Goal: Task Accomplishment & Management: Use online tool/utility

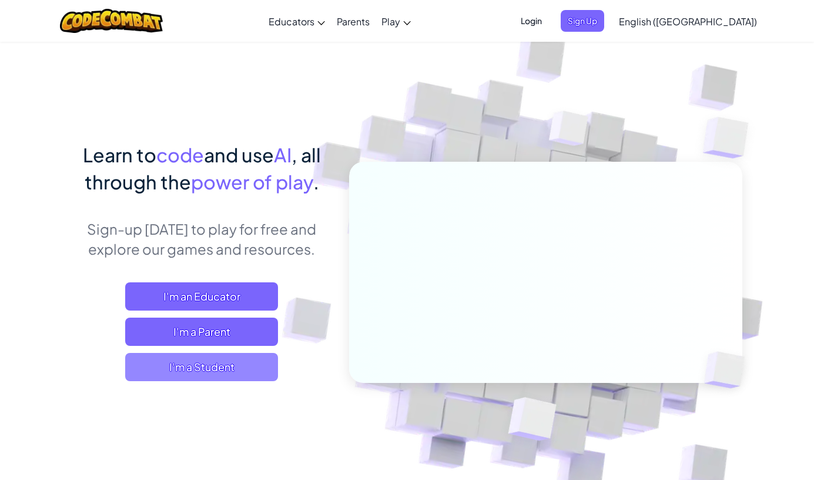
click at [191, 373] on span "I'm a Student" at bounding box center [201, 367] width 153 height 28
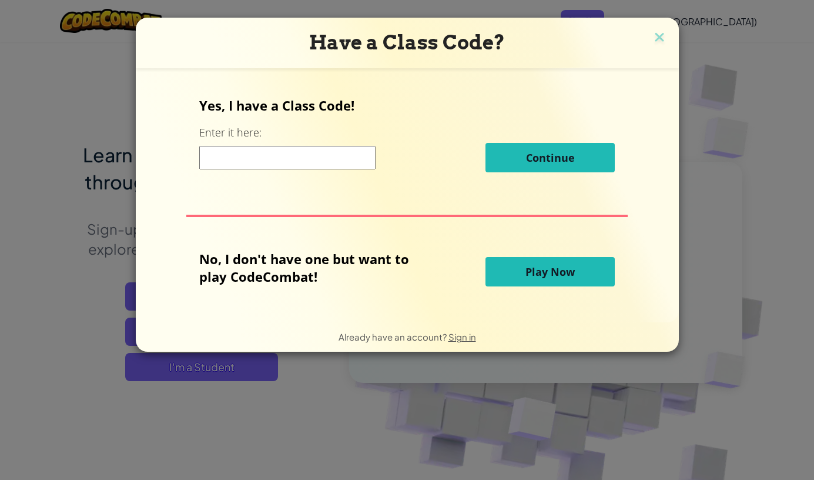
click at [246, 169] on div "Continue" at bounding box center [407, 157] width 416 height 29
click at [242, 159] on input at bounding box center [287, 158] width 176 height 24
click at [537, 270] on span "Play Now" at bounding box center [550, 272] width 49 height 14
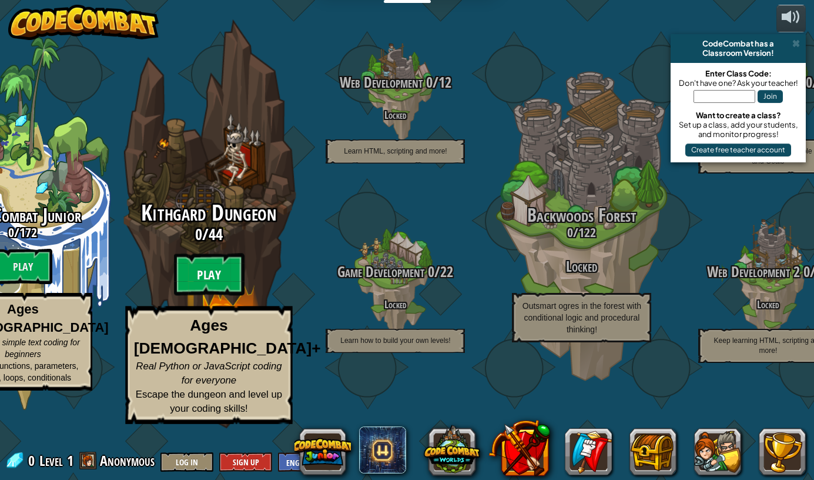
click at [187, 296] on btn "Play" at bounding box center [209, 274] width 71 height 42
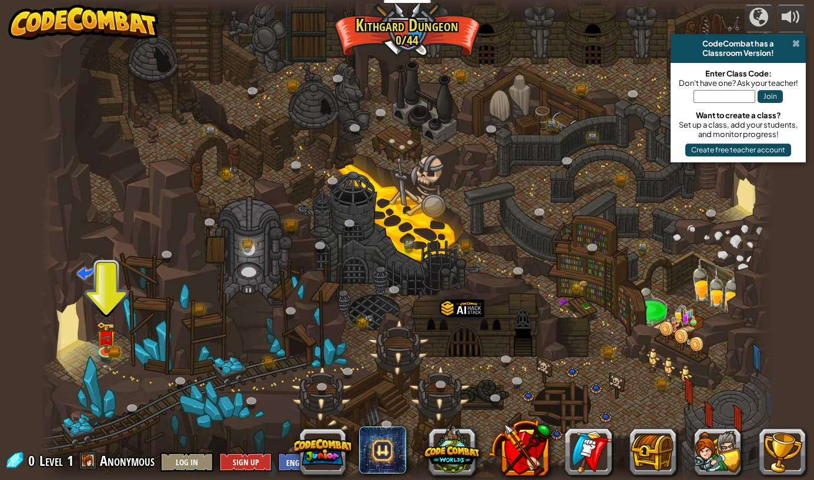
click at [793, 46] on span at bounding box center [796, 43] width 8 height 9
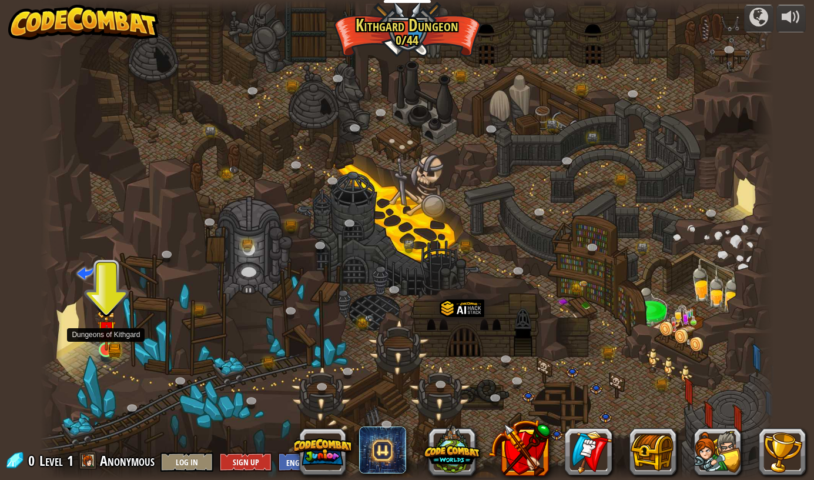
click at [115, 350] on img at bounding box center [106, 330] width 19 height 42
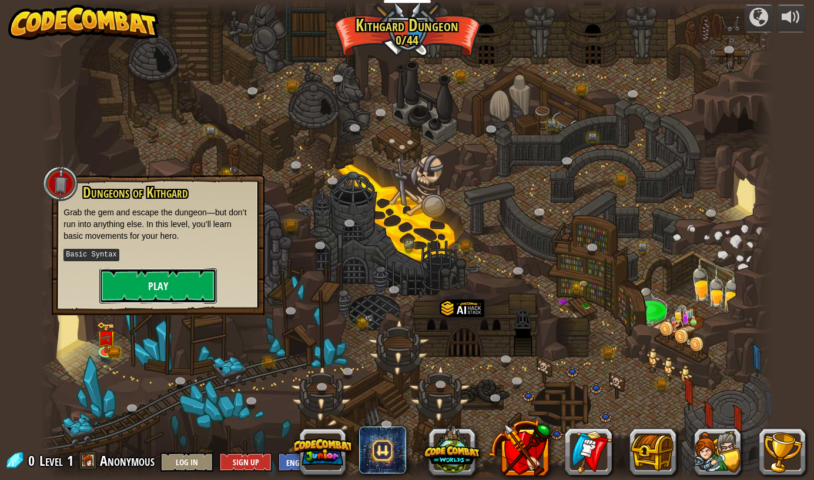
click at [152, 289] on button "Play" at bounding box center [158, 285] width 118 height 35
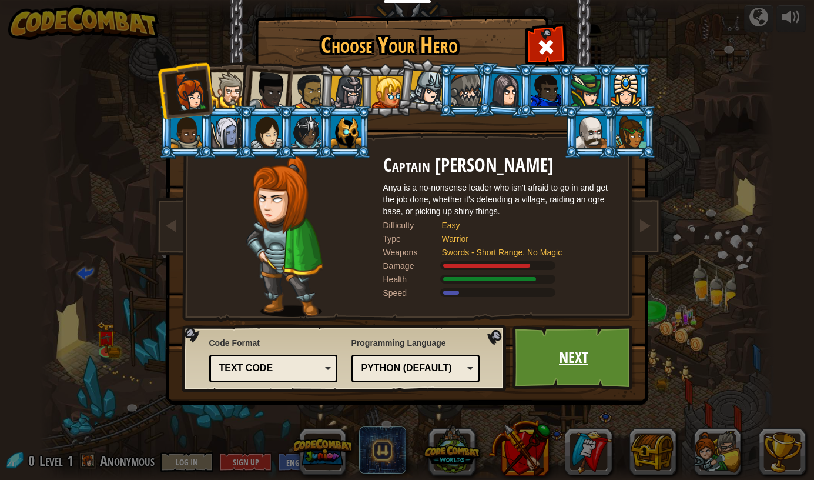
click at [547, 375] on link "Next" at bounding box center [574, 357] width 123 height 65
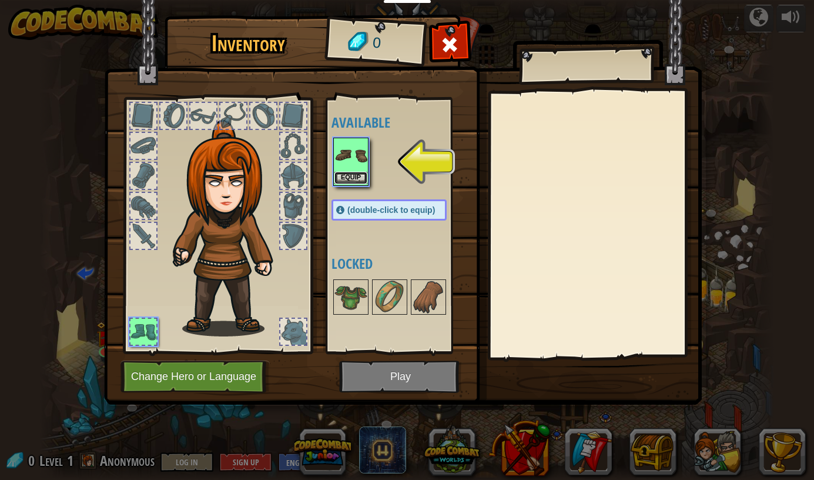
click at [350, 173] on button "Equip" at bounding box center [350, 178] width 33 height 12
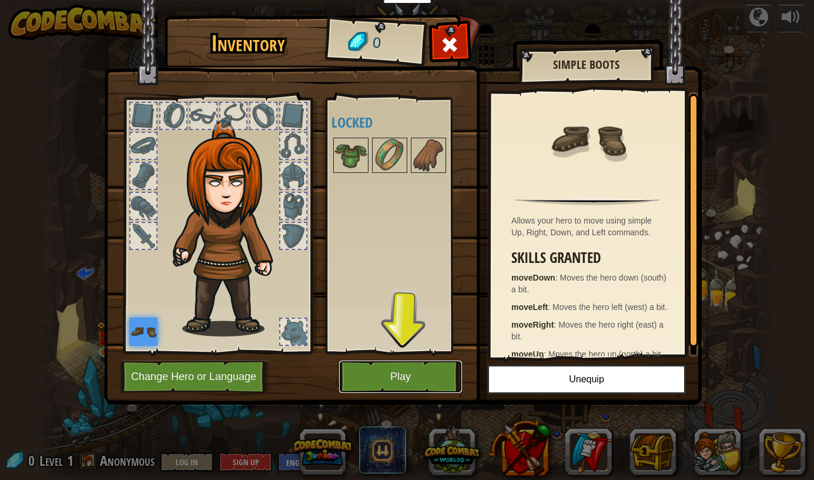
click at [390, 386] on button "Play" at bounding box center [400, 376] width 123 height 32
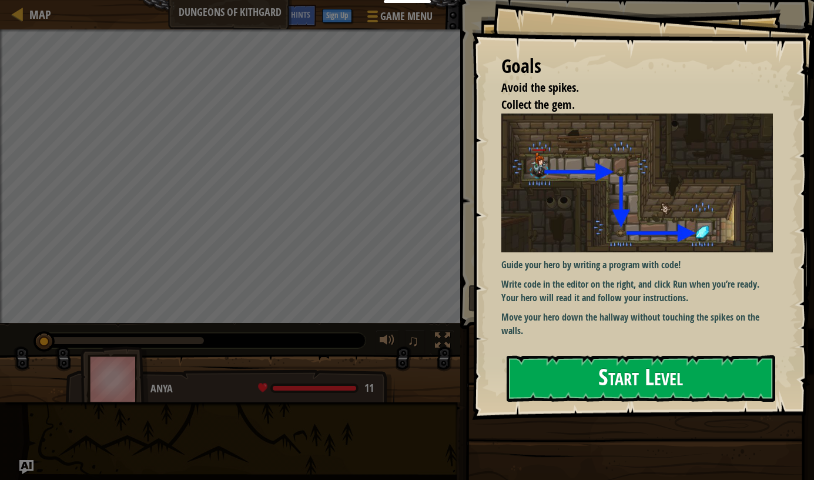
click at [572, 394] on button "Start Level" at bounding box center [641, 378] width 269 height 46
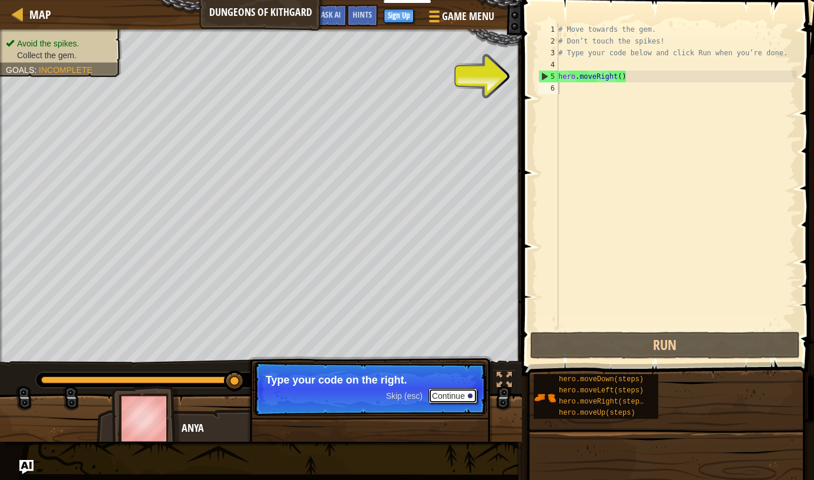
click at [463, 311] on div "Avoid the spikes. Collect the gem. Goals : Incomplete ♫ Anya 11 x: 18 y: 18 No …" at bounding box center [407, 235] width 814 height 412
click at [448, 399] on button "Continue" at bounding box center [453, 395] width 49 height 15
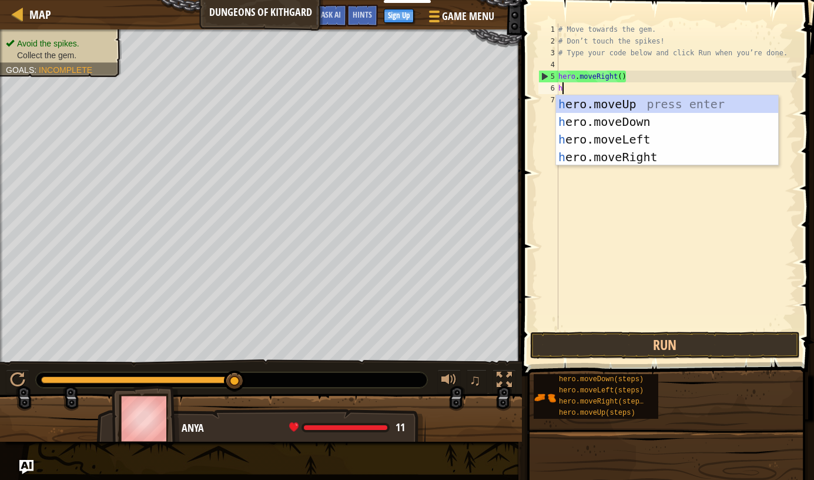
scroll to position [5, 0]
type textarea "her"
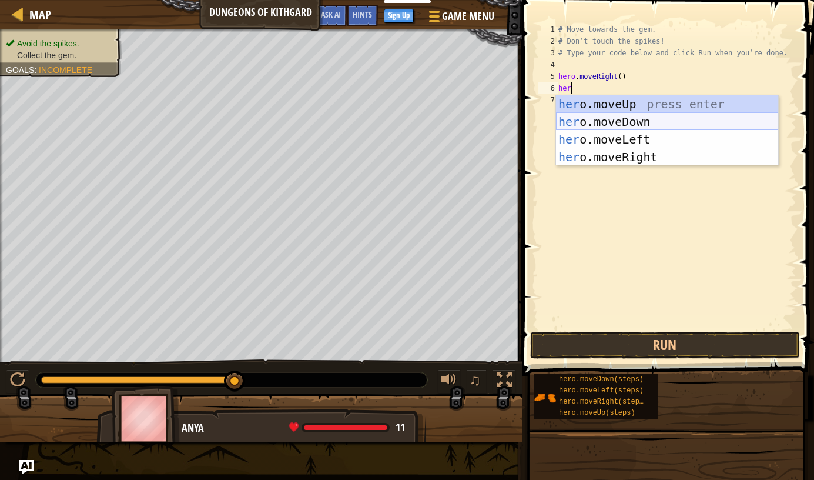
click at [658, 121] on div "her o.moveUp press enter her o.moveDown press enter her o.moveLeft press enter …" at bounding box center [667, 148] width 222 height 106
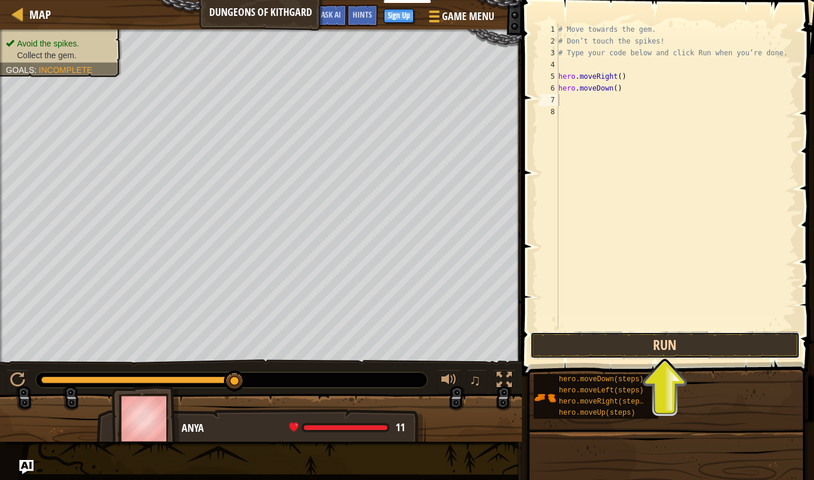
click at [641, 351] on button "Run" at bounding box center [665, 345] width 270 height 27
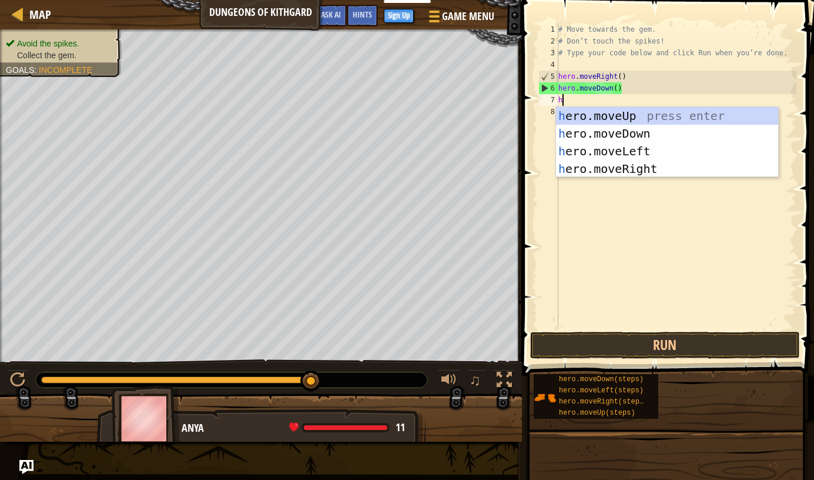
type textarea "her"
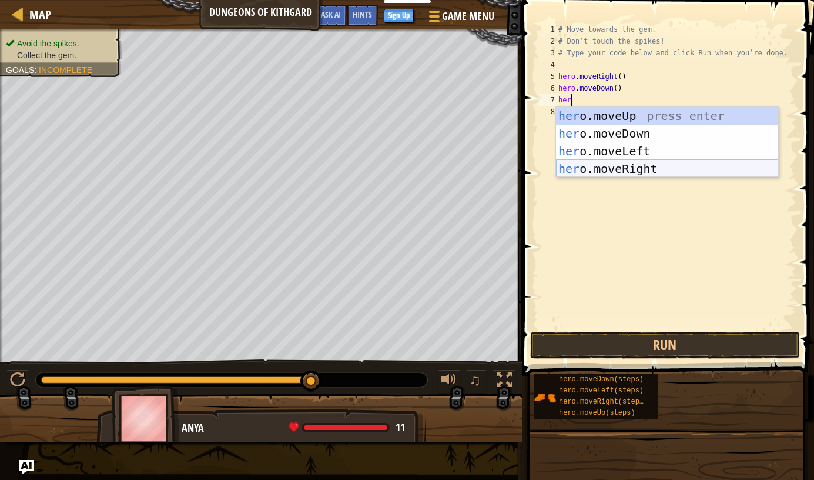
click at [651, 167] on div "her o.moveUp press enter her o.moveDown press enter her o.moveLeft press enter …" at bounding box center [667, 160] width 222 height 106
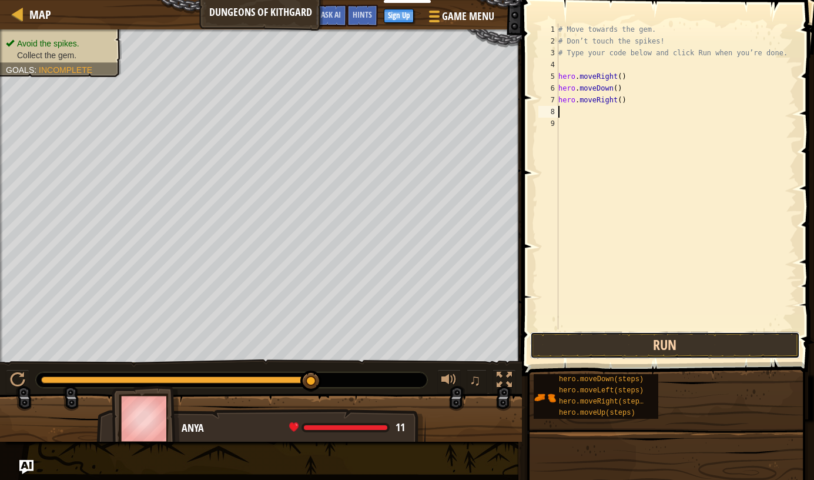
click at [651, 344] on button "Run" at bounding box center [665, 345] width 270 height 27
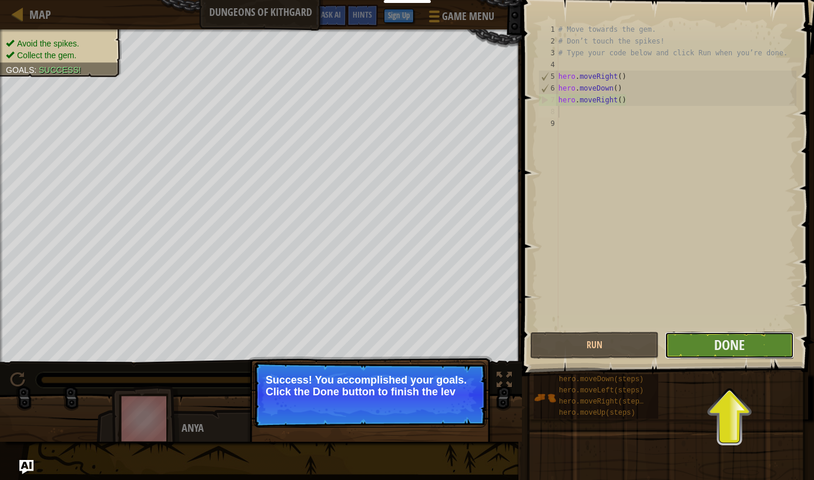
click at [707, 340] on button "Done" at bounding box center [729, 345] width 129 height 27
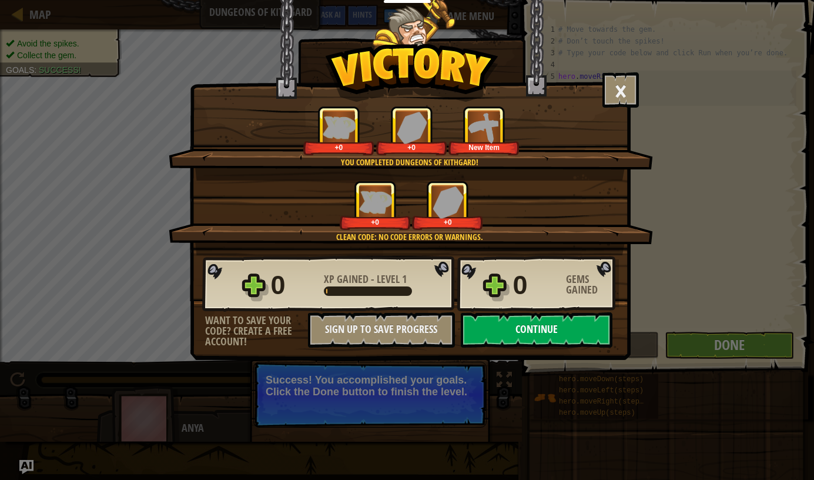
click at [579, 332] on button "Continue" at bounding box center [537, 329] width 152 height 35
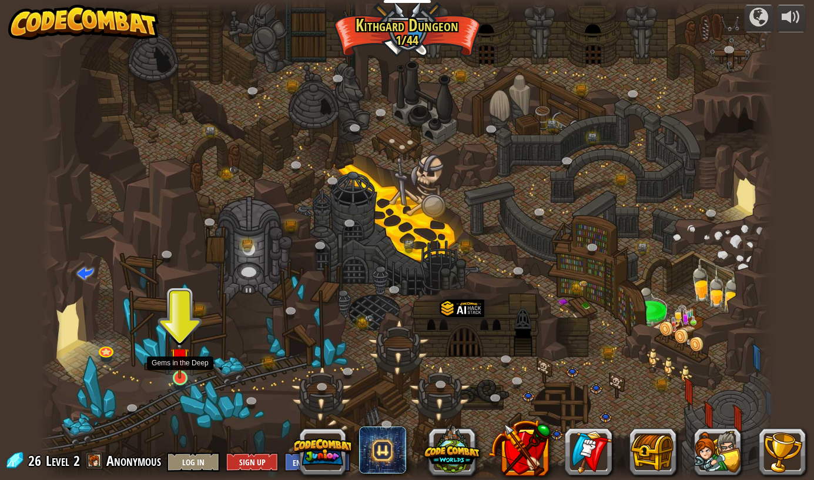
click at [186, 378] on img at bounding box center [179, 357] width 19 height 44
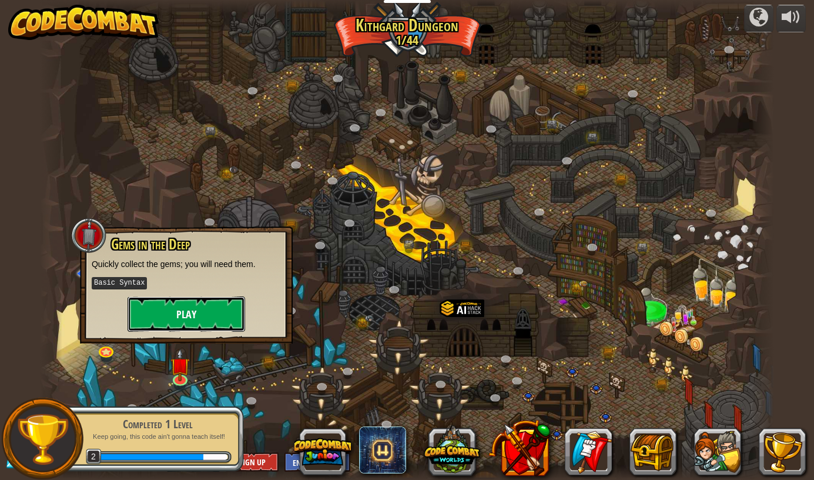
click at [213, 322] on button "Play" at bounding box center [187, 313] width 118 height 35
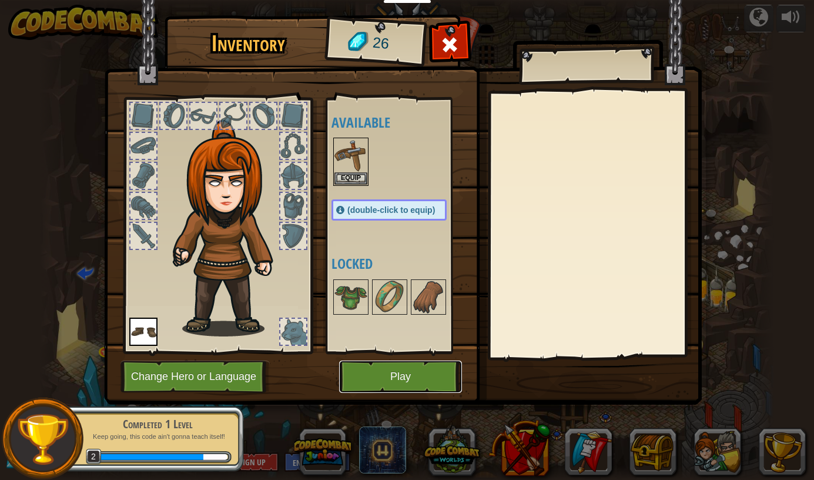
click at [422, 379] on button "Play" at bounding box center [400, 376] width 123 height 32
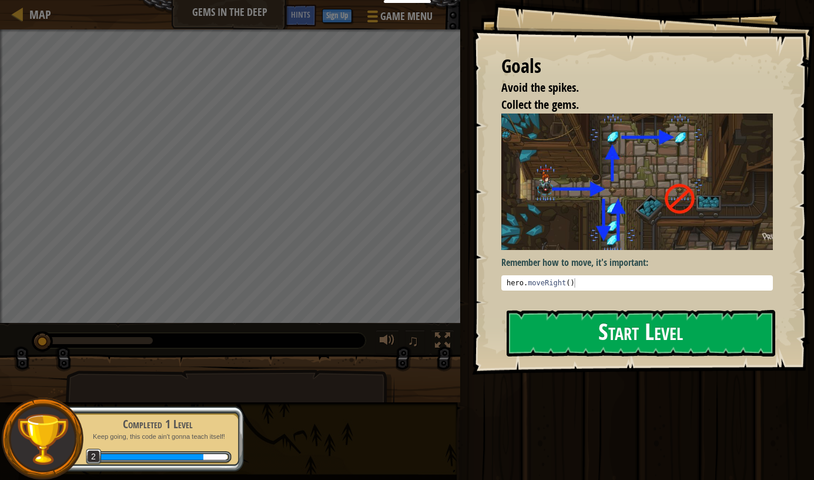
click at [574, 326] on button "Start Level" at bounding box center [641, 333] width 269 height 46
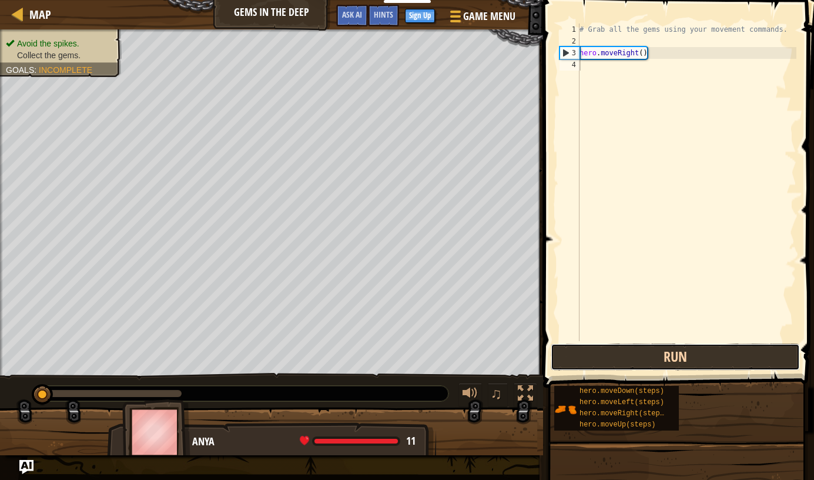
click at [623, 358] on button "Run" at bounding box center [675, 356] width 249 height 27
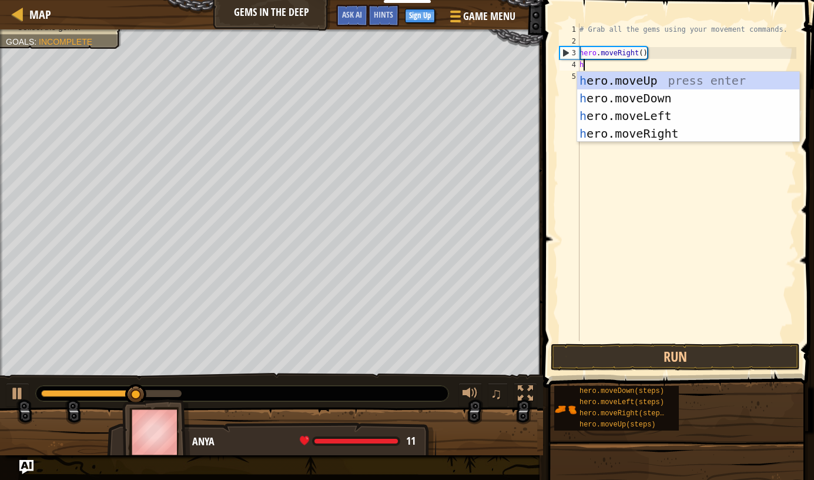
scroll to position [5, 0]
type textarea "her"
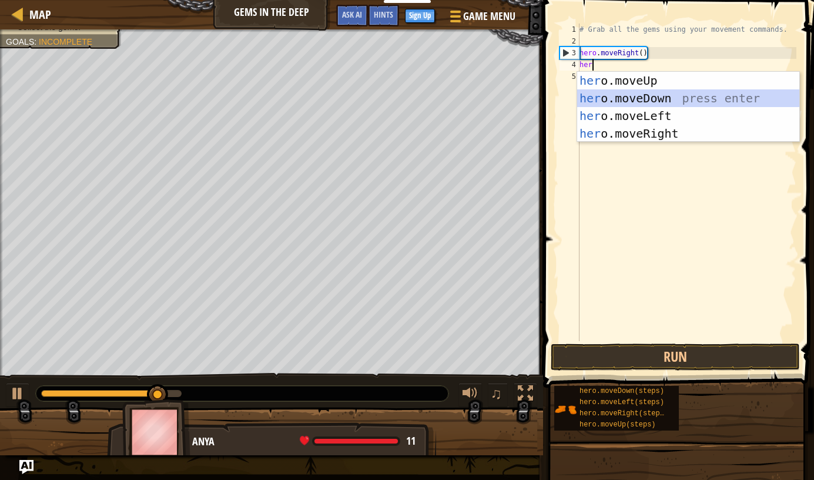
click at [674, 98] on div "her o.moveUp press enter her o.moveDown press enter her o.moveLeft press enter …" at bounding box center [688, 125] width 222 height 106
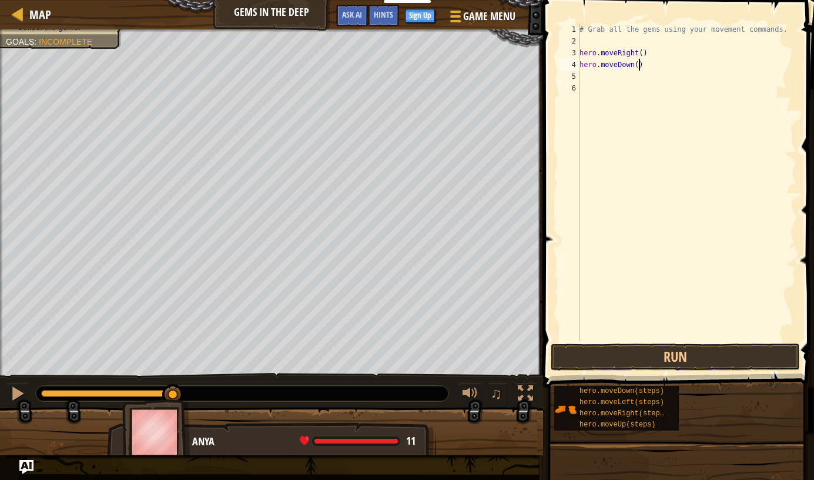
click at [637, 65] on div "# Grab all the gems using your movement commands. hero . moveRight ( ) hero . m…" at bounding box center [686, 194] width 219 height 341
type textarea "hero.moveDown(3)"
click at [618, 78] on div "# Grab all the gems using your movement commands. hero . moveRight ( ) hero . m…" at bounding box center [686, 194] width 219 height 341
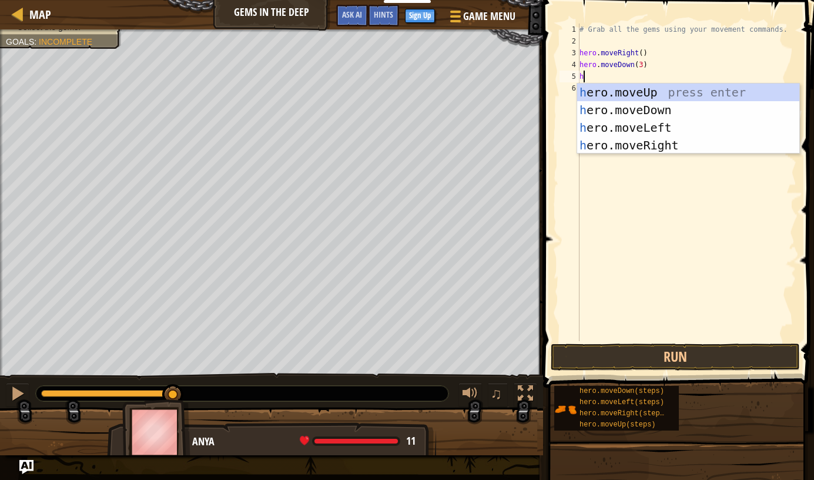
type textarea "her"
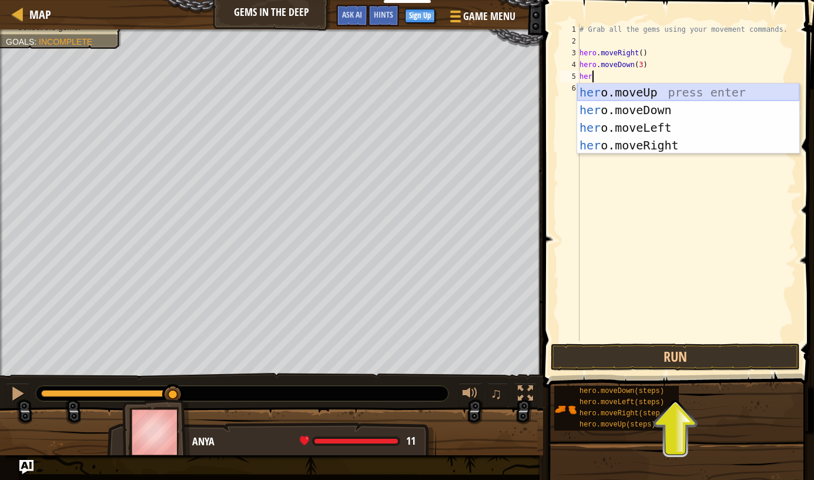
click at [665, 92] on div "her o.moveUp press enter her o.moveDown press enter her o.moveLeft press enter …" at bounding box center [688, 136] width 222 height 106
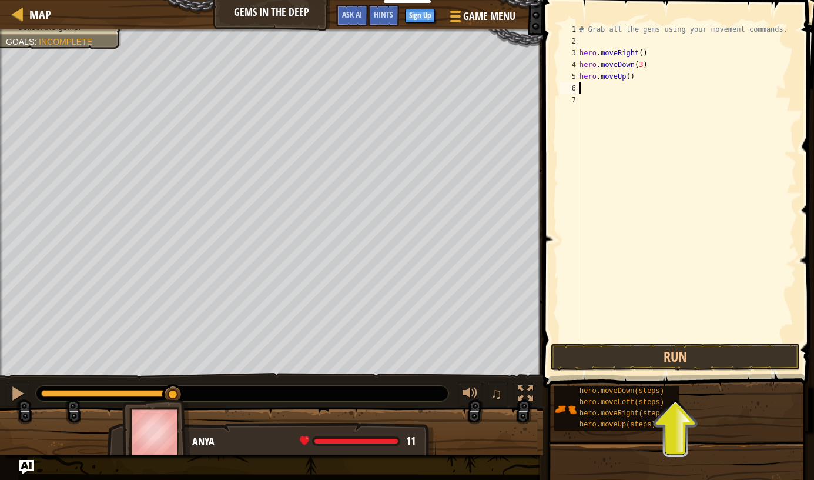
type textarea "3"
click at [630, 79] on div "# Grab all the gems using your movement commands. hero . moveRight ( ) hero . m…" at bounding box center [686, 194] width 219 height 341
type textarea "hero.moveUp(3)"
click at [605, 92] on div "# Grab all the gems using your movement commands. hero . moveRight ( ) hero . m…" at bounding box center [686, 194] width 219 height 341
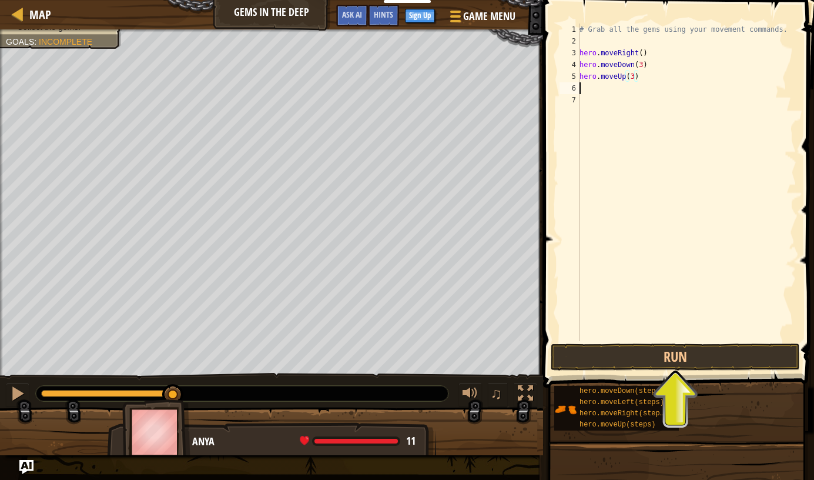
scroll to position [5, 0]
type textarea "h"
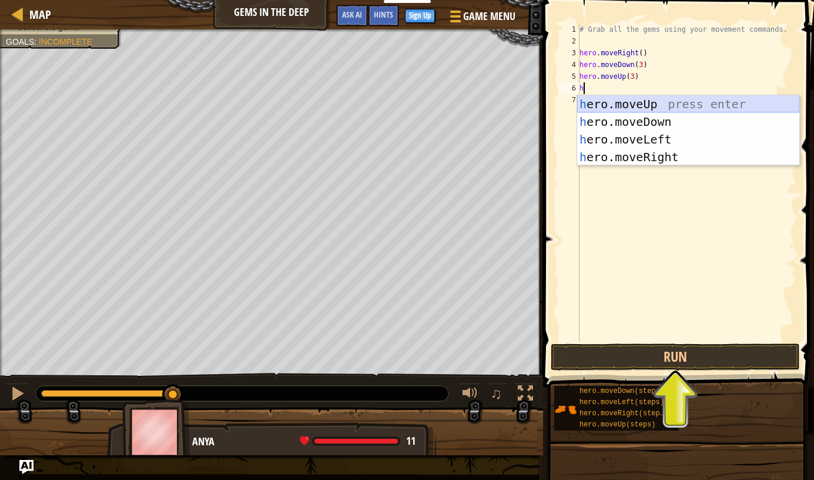
click at [652, 103] on div "h ero.moveUp press enter h ero.moveDown press enter h ero.moveLeft press enter …" at bounding box center [688, 148] width 222 height 106
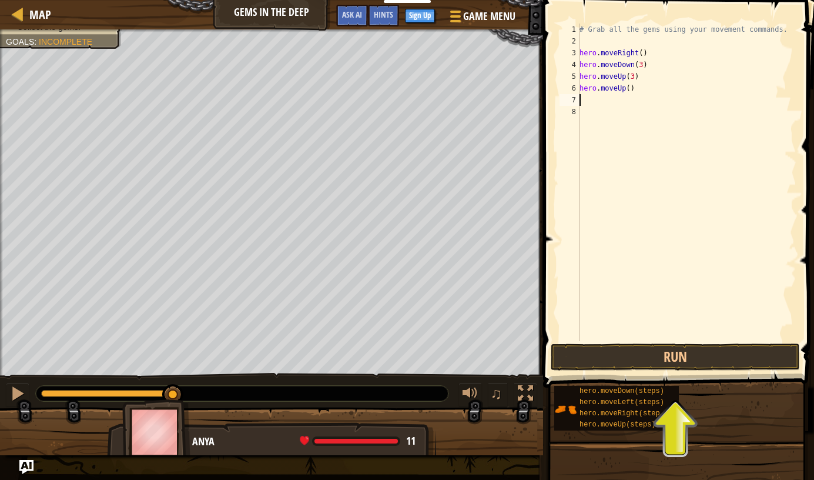
click at [631, 93] on div "# Grab all the gems using your movement commands. hero . moveRight ( ) hero . m…" at bounding box center [686, 194] width 219 height 341
type textarea "hero.moveUp(3)"
click at [623, 108] on div "# Grab all the gems using your movement commands. hero . moveRight ( ) hero . m…" at bounding box center [686, 194] width 219 height 341
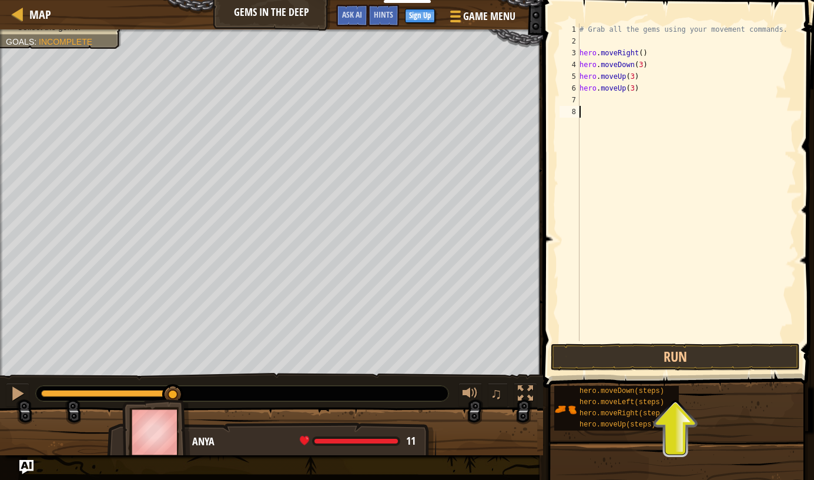
click at [617, 98] on div "# Grab all the gems using your movement commands. hero . moveRight ( ) hero . m…" at bounding box center [686, 194] width 219 height 341
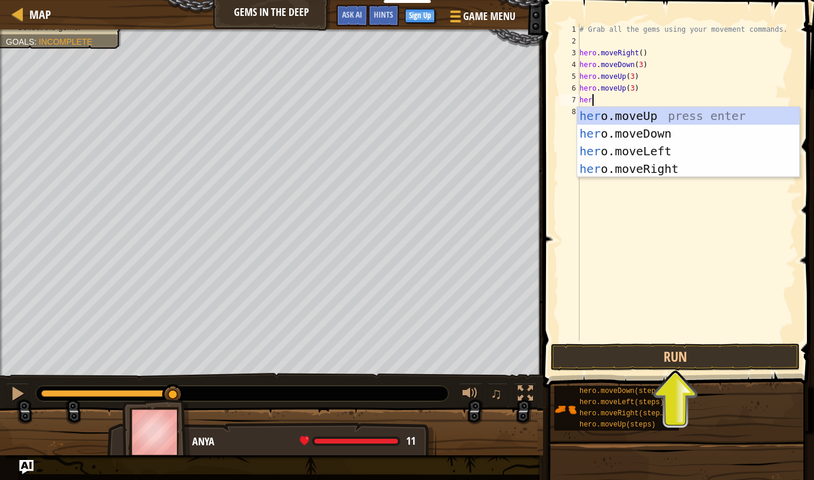
type textarea "hero"
click at [672, 170] on div "hero .moveUp press enter hero .moveDown press enter hero .moveLeft press enter …" at bounding box center [688, 160] width 222 height 106
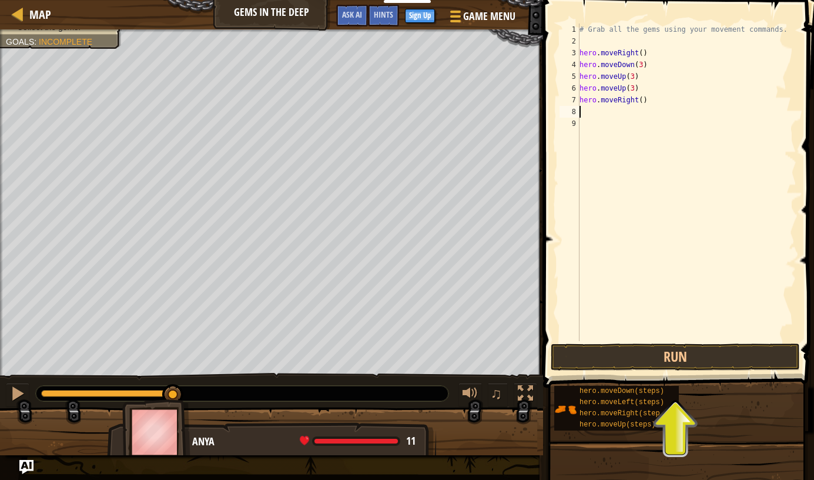
scroll to position [5, 0]
click at [641, 102] on div "# Grab all the gems using your movement commands. hero . moveRight ( ) hero . m…" at bounding box center [686, 194] width 219 height 341
type textarea "hero.moveRight(3)"
click at [615, 113] on div "# Grab all the gems using your movement commands. hero . moveRight ( ) hero . m…" at bounding box center [686, 194] width 219 height 341
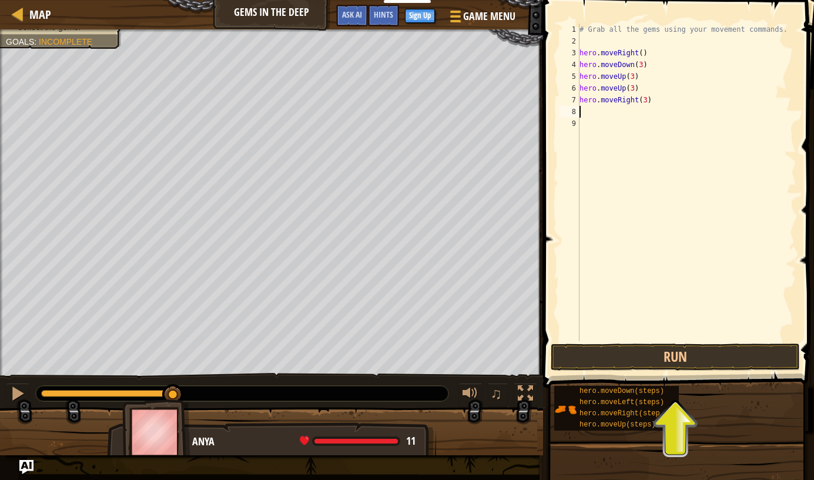
scroll to position [5, 0]
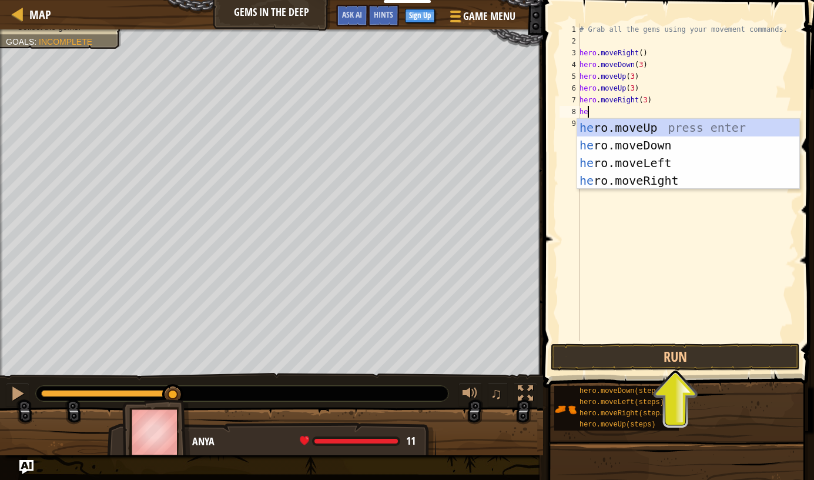
type textarea "her"
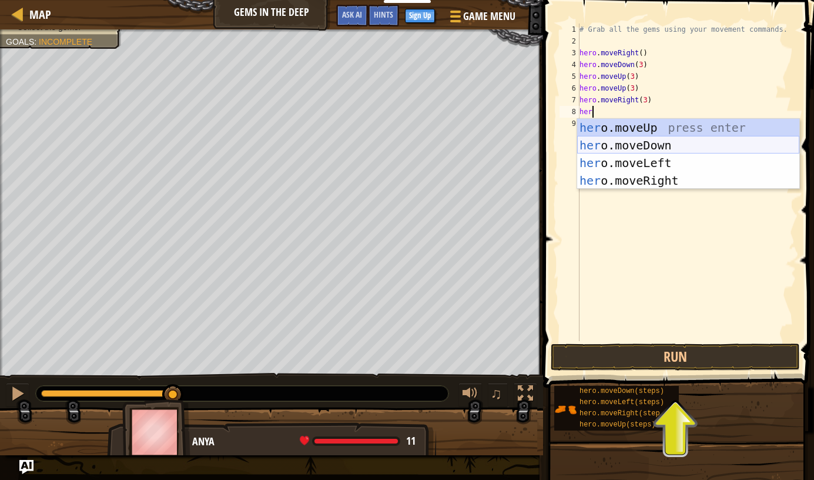
click at [664, 145] on div "her o.moveUp press enter her o.moveDown press enter her o.moveLeft press enter …" at bounding box center [688, 172] width 222 height 106
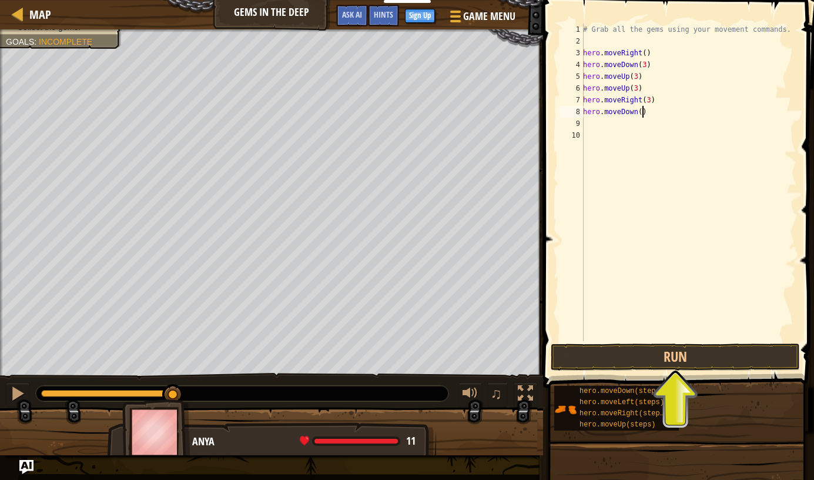
click at [642, 113] on div "# Grab all the gems using your movement commands. hero . moveRight ( ) hero . m…" at bounding box center [689, 194] width 216 height 341
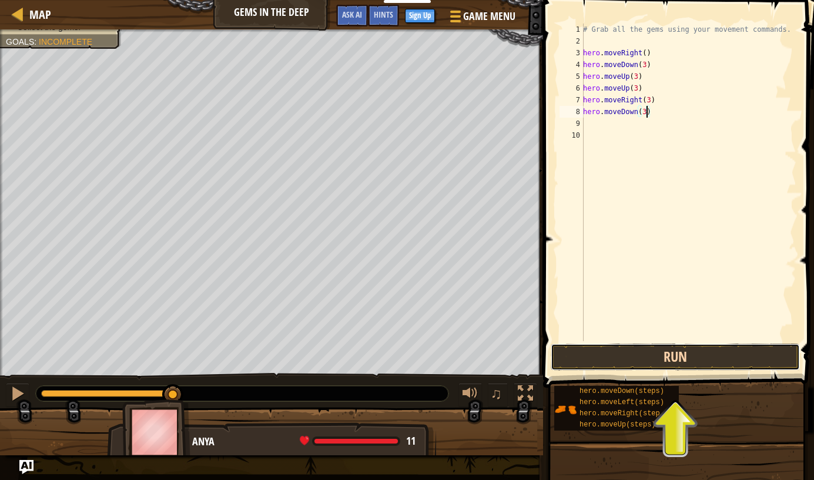
click at [669, 356] on button "Run" at bounding box center [675, 356] width 249 height 27
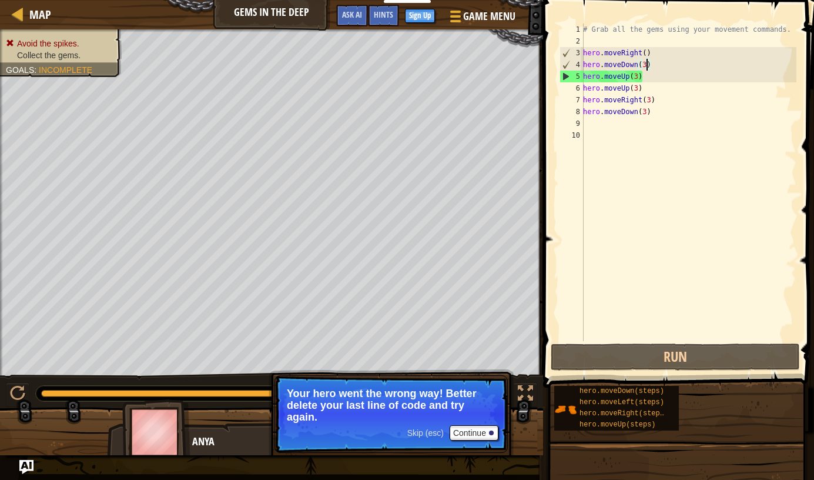
click at [646, 65] on div "# Grab all the gems using your movement commands. hero . moveRight ( ) hero . m…" at bounding box center [689, 194] width 216 height 341
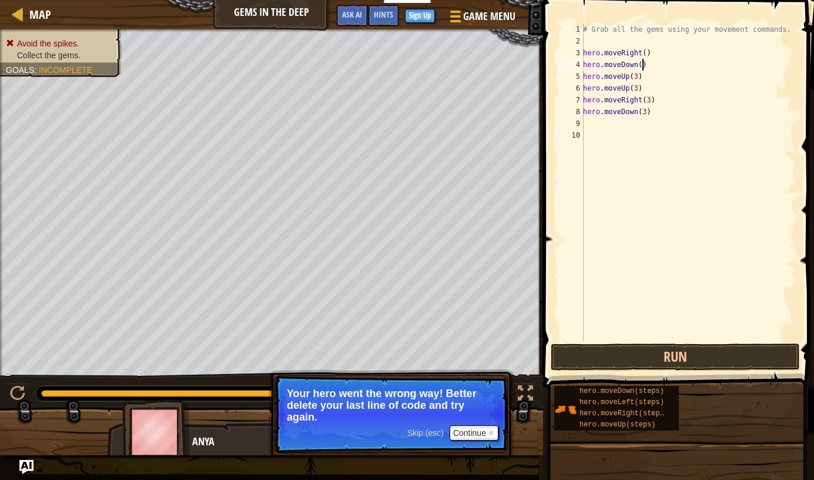
click at [637, 77] on div "# Grab all the gems using your movement commands. hero . moveRight ( ) hero . m…" at bounding box center [689, 194] width 216 height 341
click at [638, 88] on div "# Grab all the gems using your movement commands. hero . moveRight ( ) hero . m…" at bounding box center [689, 194] width 216 height 341
click at [651, 102] on div "# Grab all the gems using your movement commands. hero . moveRight ( ) hero . m…" at bounding box center [689, 194] width 216 height 341
click at [645, 111] on div "# Grab all the gems using your movement commands. hero . moveRight ( ) hero . m…" at bounding box center [689, 194] width 216 height 341
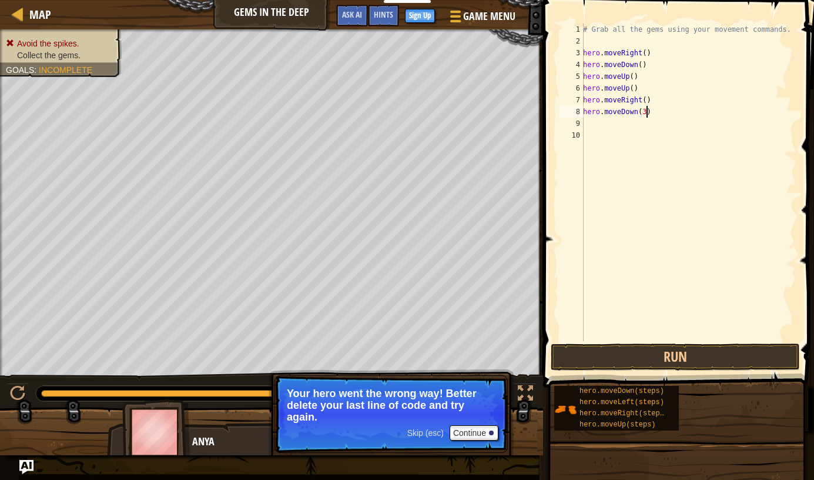
type textarea "hero.moveDown()"
click at [700, 358] on button "Run" at bounding box center [675, 356] width 249 height 27
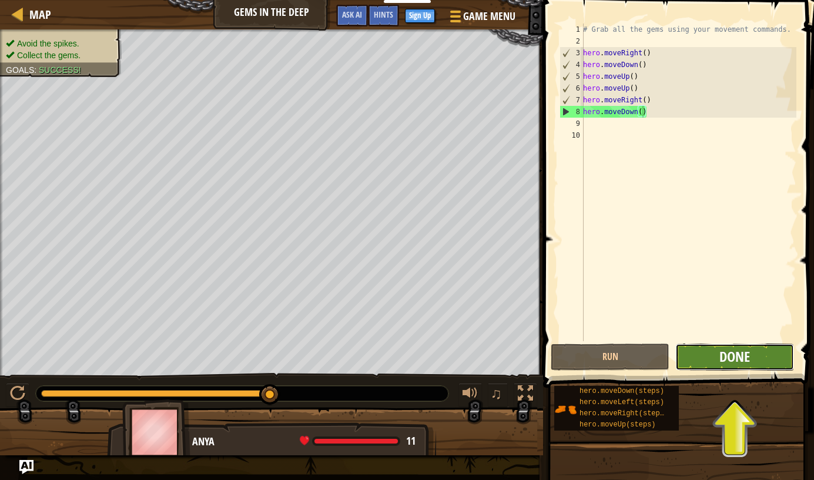
click at [727, 356] on span "Done" at bounding box center [735, 356] width 31 height 19
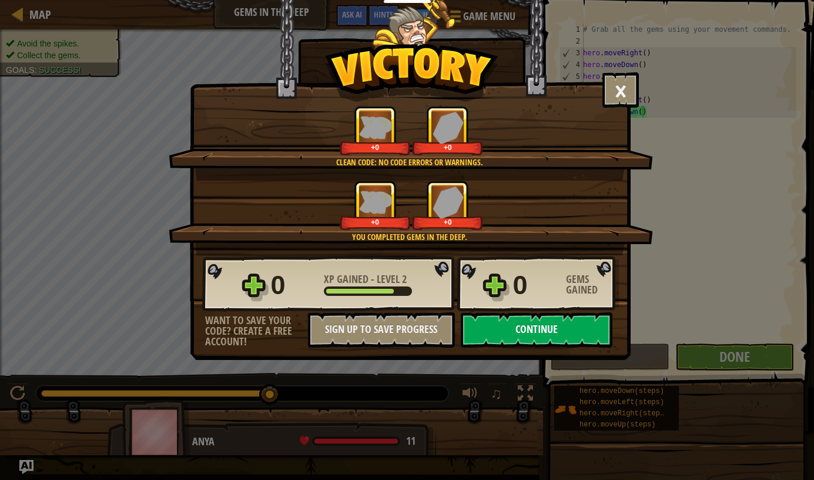
click at [516, 332] on button "Continue" at bounding box center [537, 329] width 152 height 35
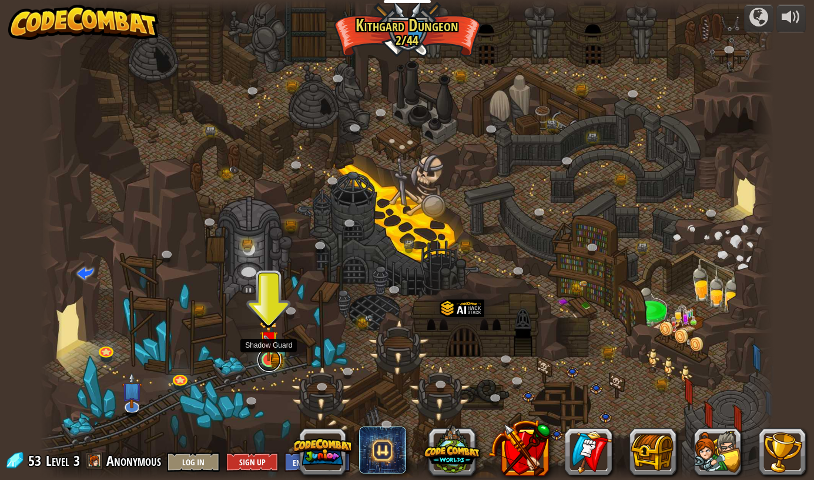
click at [270, 364] on link at bounding box center [269, 360] width 24 height 24
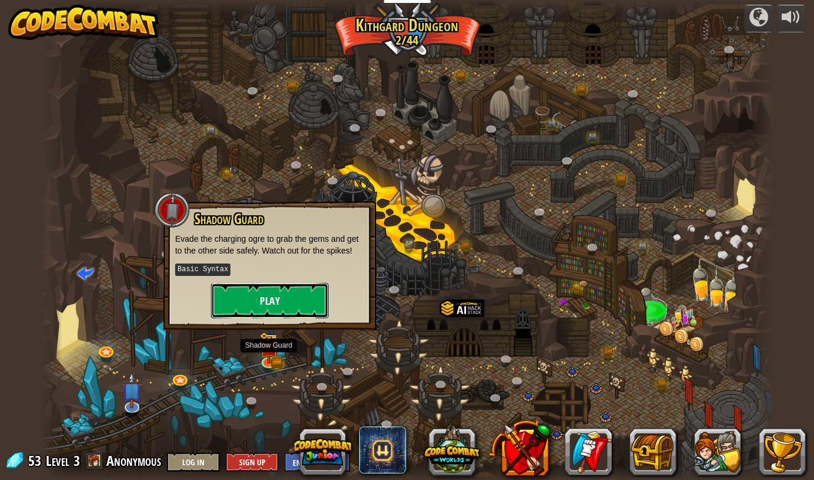
click at [269, 299] on button "Play" at bounding box center [270, 300] width 118 height 35
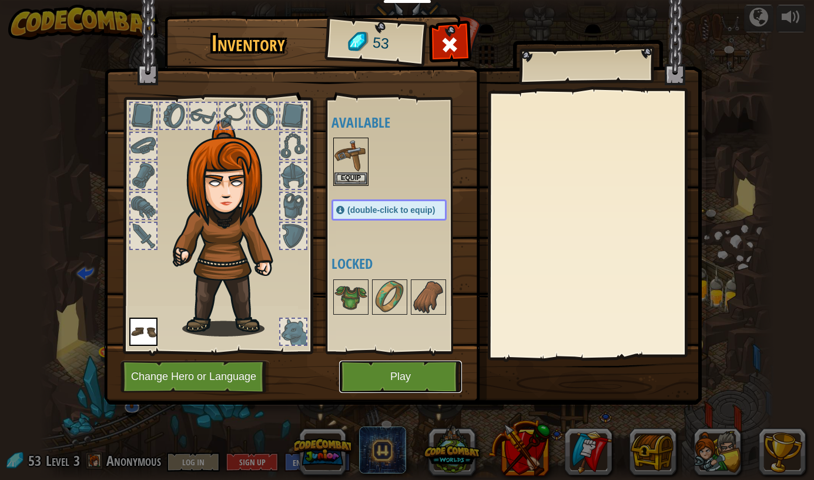
click at [393, 376] on button "Play" at bounding box center [400, 376] width 123 height 32
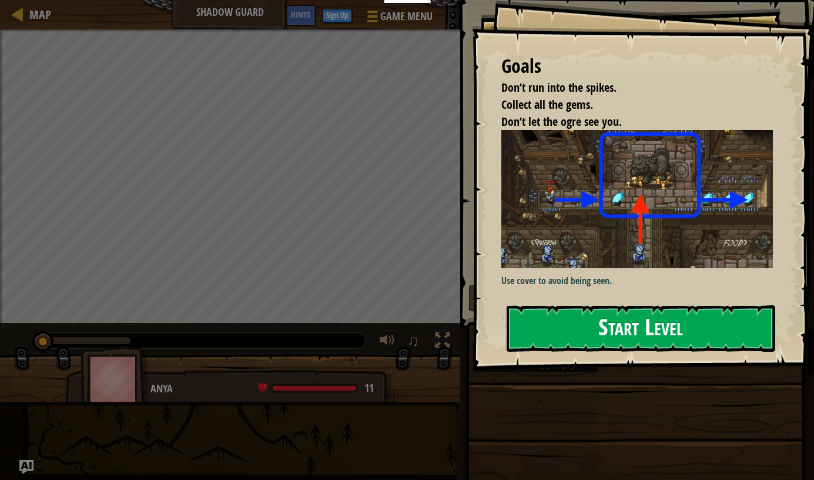
click at [611, 327] on button "Start Level" at bounding box center [641, 328] width 269 height 46
